Goal: Information Seeking & Learning: Check status

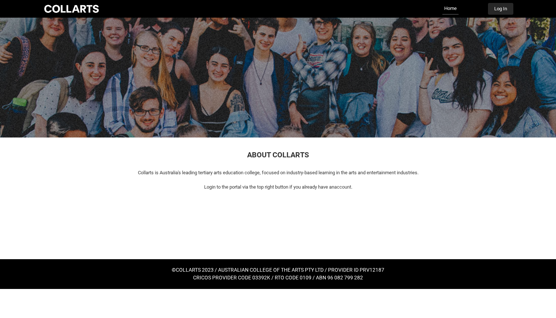
click at [494, 6] on button "Log In" at bounding box center [500, 9] width 25 height 12
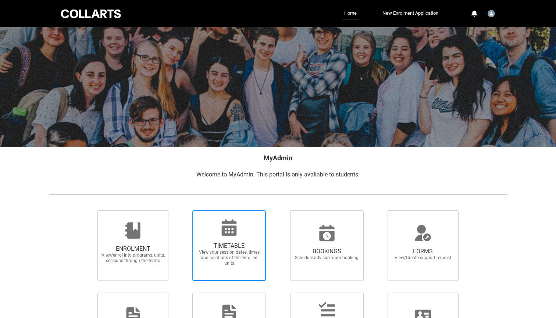
click at [207, 239] on span "TIMETABLE View your session dates, times and locations of the enrolled units" at bounding box center [229, 254] width 71 height 36
click at [183, 210] on input "TIMETABLE View your session dates, times and locations of the enrolled units" at bounding box center [183, 210] width 0 height 0
radio input "true"
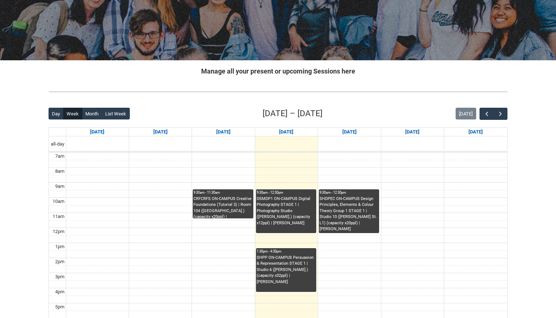
scroll to position [89, 0]
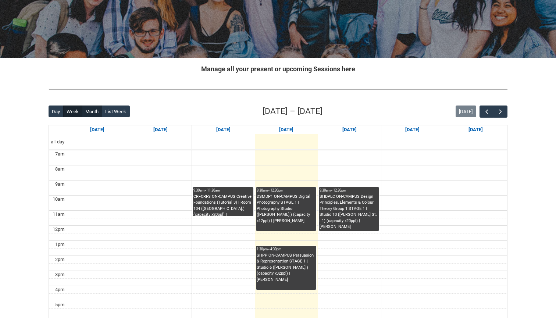
click at [93, 111] on button "Month" at bounding box center [92, 111] width 20 height 12
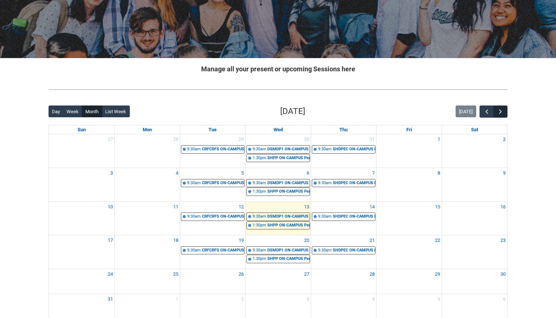
click at [499, 111] on span "button" at bounding box center [500, 111] width 7 height 7
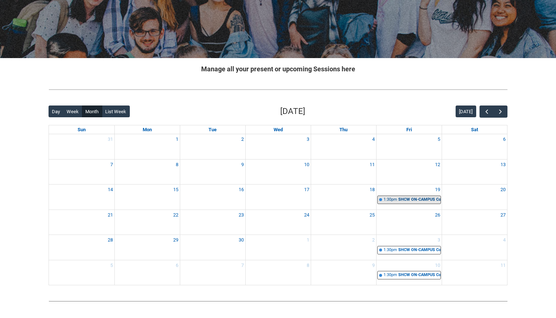
click at [398, 200] on div "SHCW ON-CAMPUS Copywriting | Studio 10 (George St. L1) (capacity x20ppl) | Lucy…" at bounding box center [419, 200] width 42 height 6
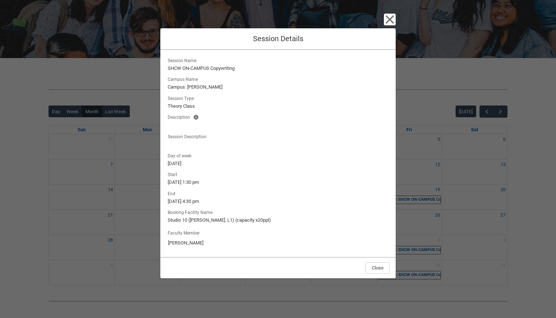
click at [386, 20] on icon "button" at bounding box center [390, 20] width 12 height 12
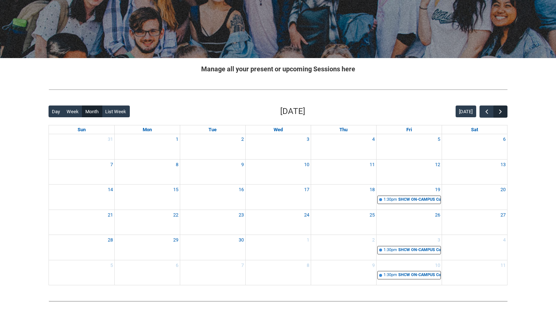
click at [497, 110] on span "button" at bounding box center [500, 111] width 7 height 7
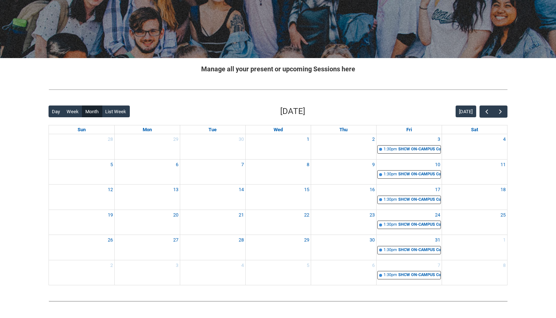
click at [479, 110] on div "Today" at bounding box center [481, 111] width 52 height 12
click at [481, 111] on button "button" at bounding box center [486, 111] width 14 height 12
